Goal: Task Accomplishment & Management: Use online tool/utility

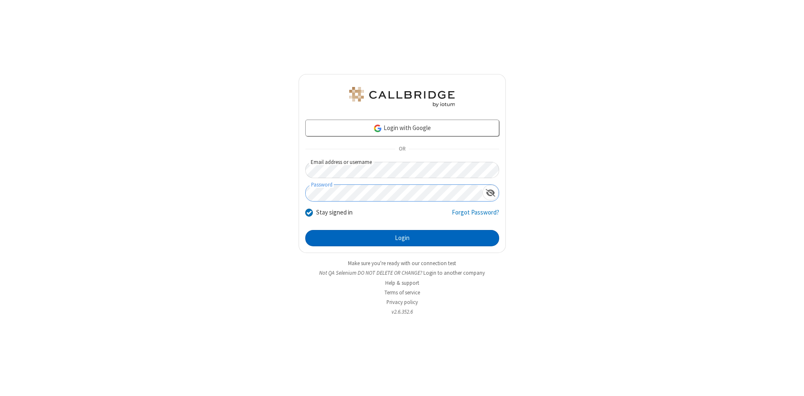
click at [402, 239] on button "Login" at bounding box center [402, 238] width 194 height 17
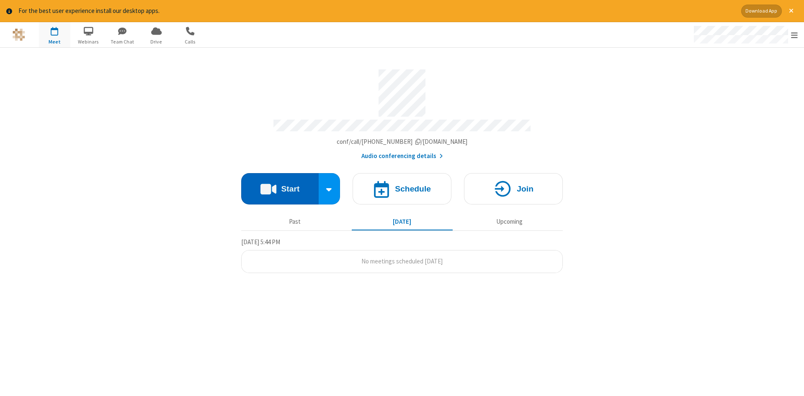
click at [280, 186] on button "Start" at bounding box center [279, 188] width 77 height 31
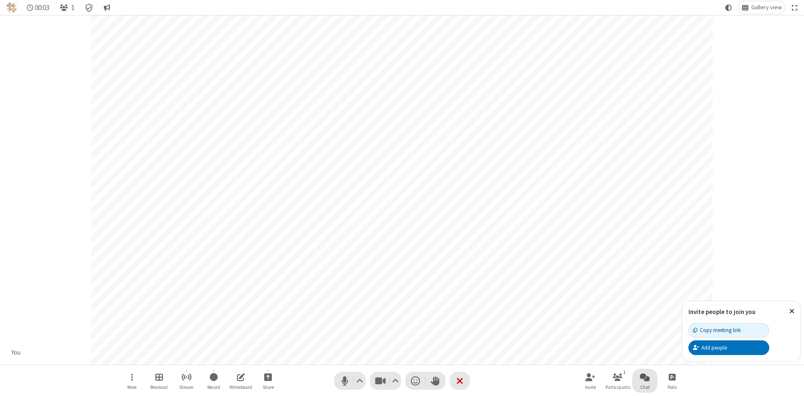
click at [645, 377] on span "Open chat" at bounding box center [645, 377] width 10 height 10
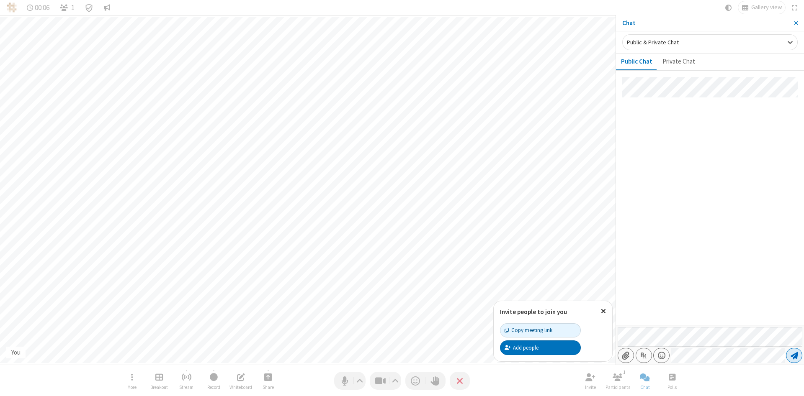
click at [794, 356] on span "Send message" at bounding box center [794, 356] width 8 height 8
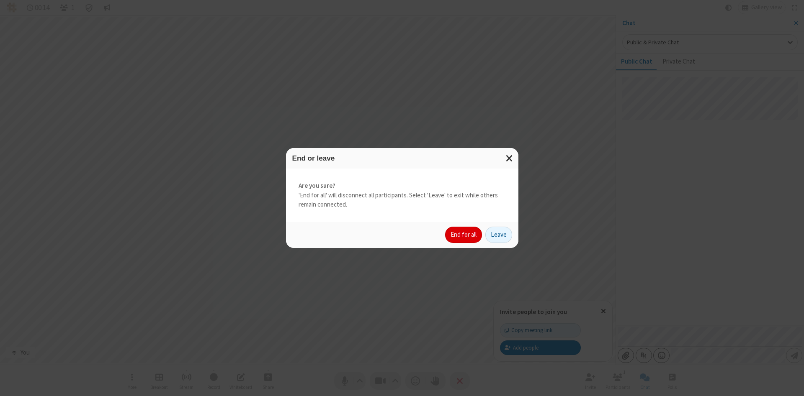
click at [464, 235] on button "End for all" at bounding box center [463, 235] width 37 height 17
